Goal: Navigation & Orientation: Find specific page/section

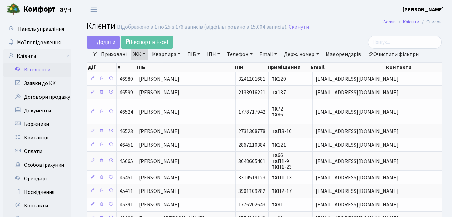
select select "25"
click at [48, 69] on link "Всі клієнти" at bounding box center [37, 70] width 68 height 14
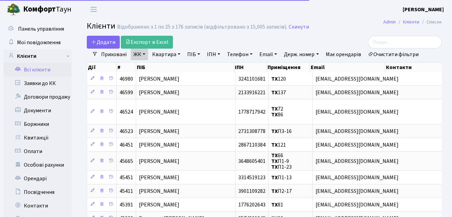
select select "25"
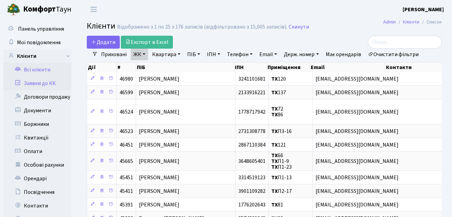
click at [47, 85] on link "Заявки до КК" at bounding box center [37, 84] width 68 height 14
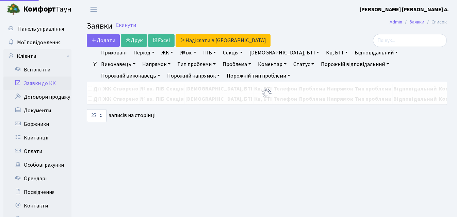
select select "25"
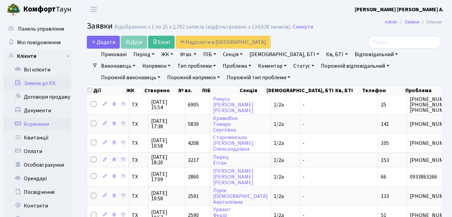
click at [43, 123] on link "Боржники" at bounding box center [37, 124] width 68 height 14
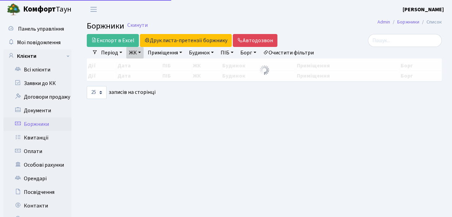
select select "25"
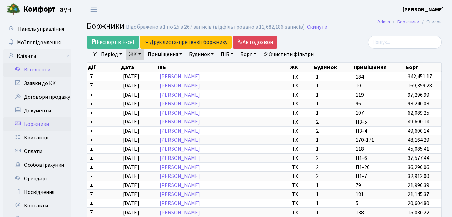
click at [49, 69] on link "Всі клієнти" at bounding box center [37, 70] width 68 height 14
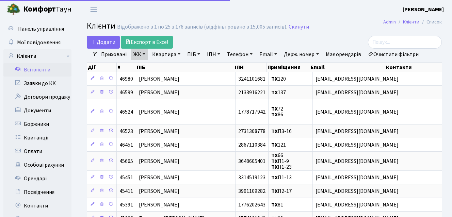
select select "25"
